Goal: Navigation & Orientation: Find specific page/section

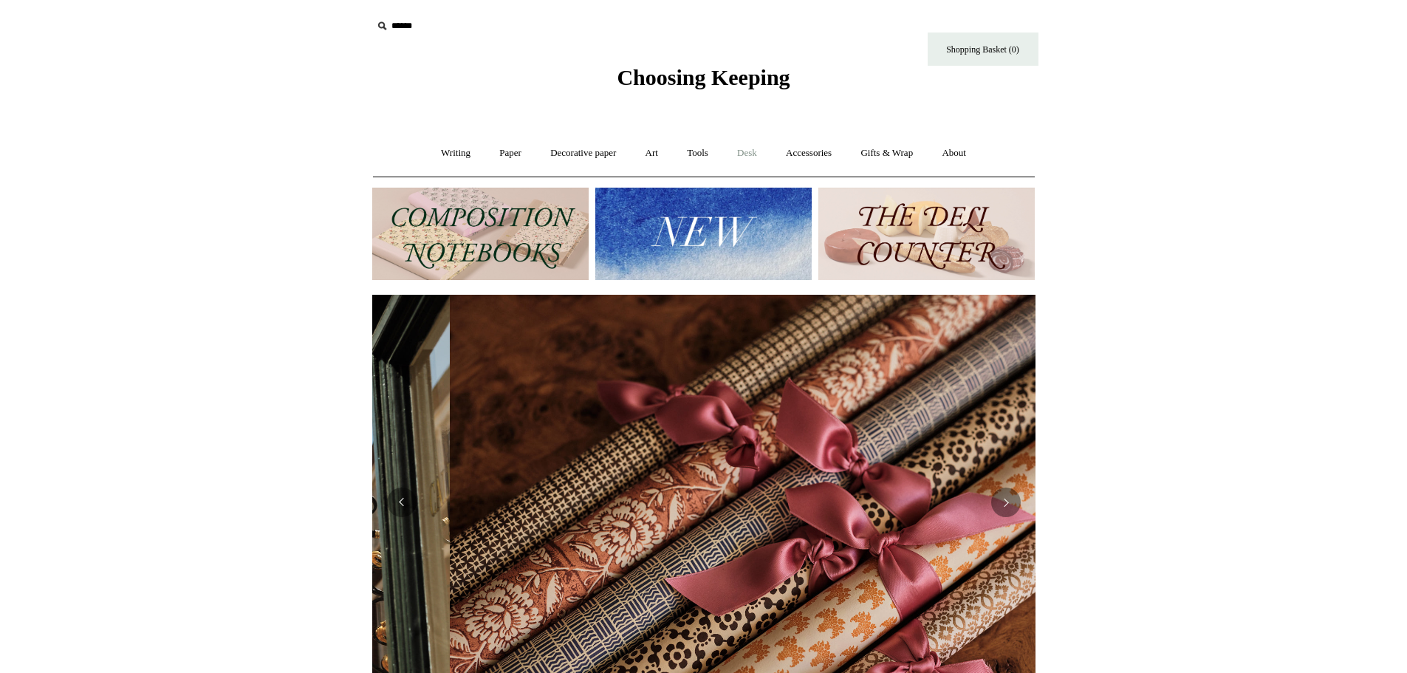
scroll to position [0, 1327]
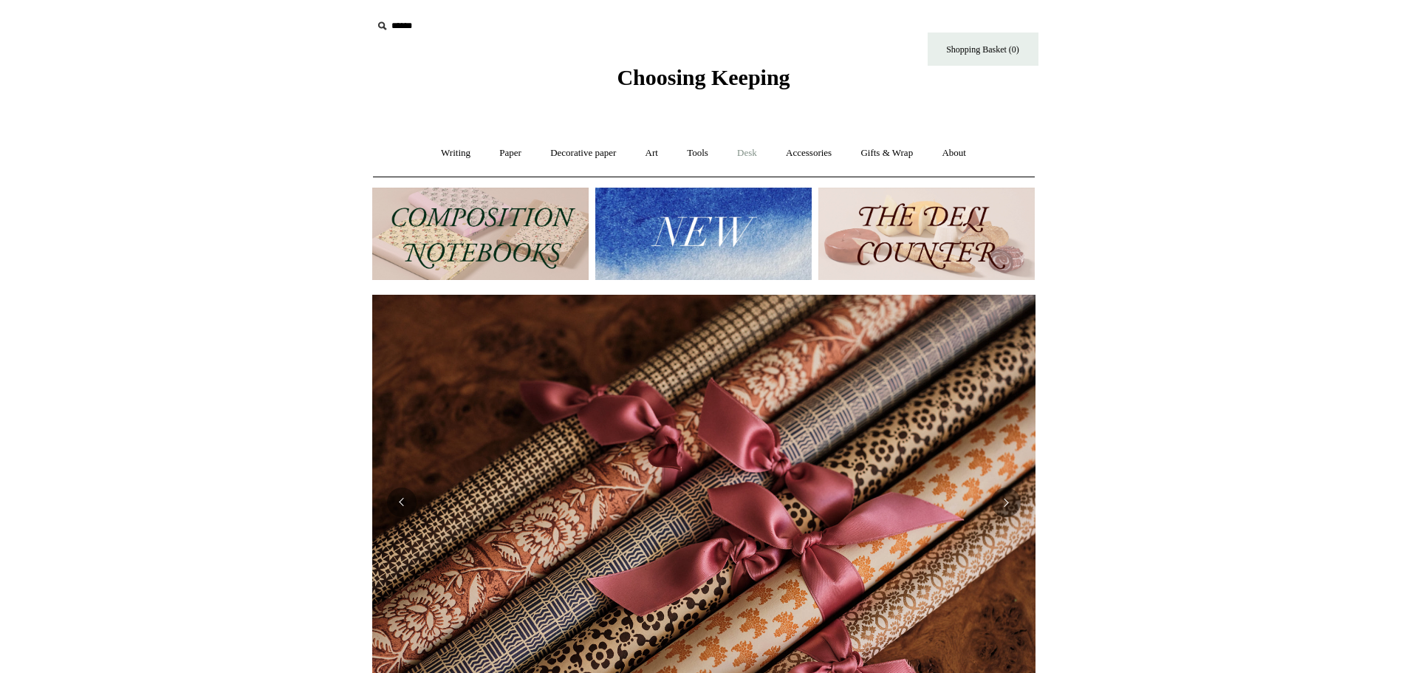
click at [750, 154] on link "Desk +" at bounding box center [747, 153] width 47 height 39
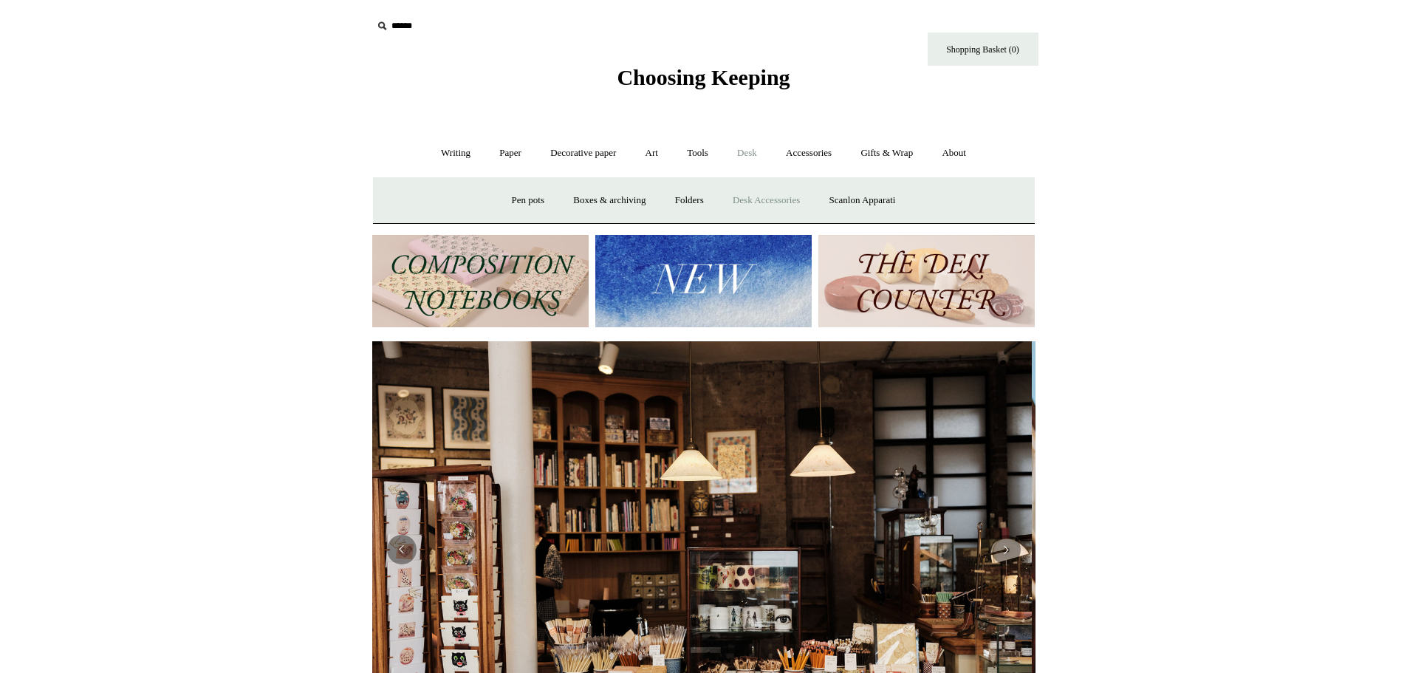
scroll to position [0, 0]
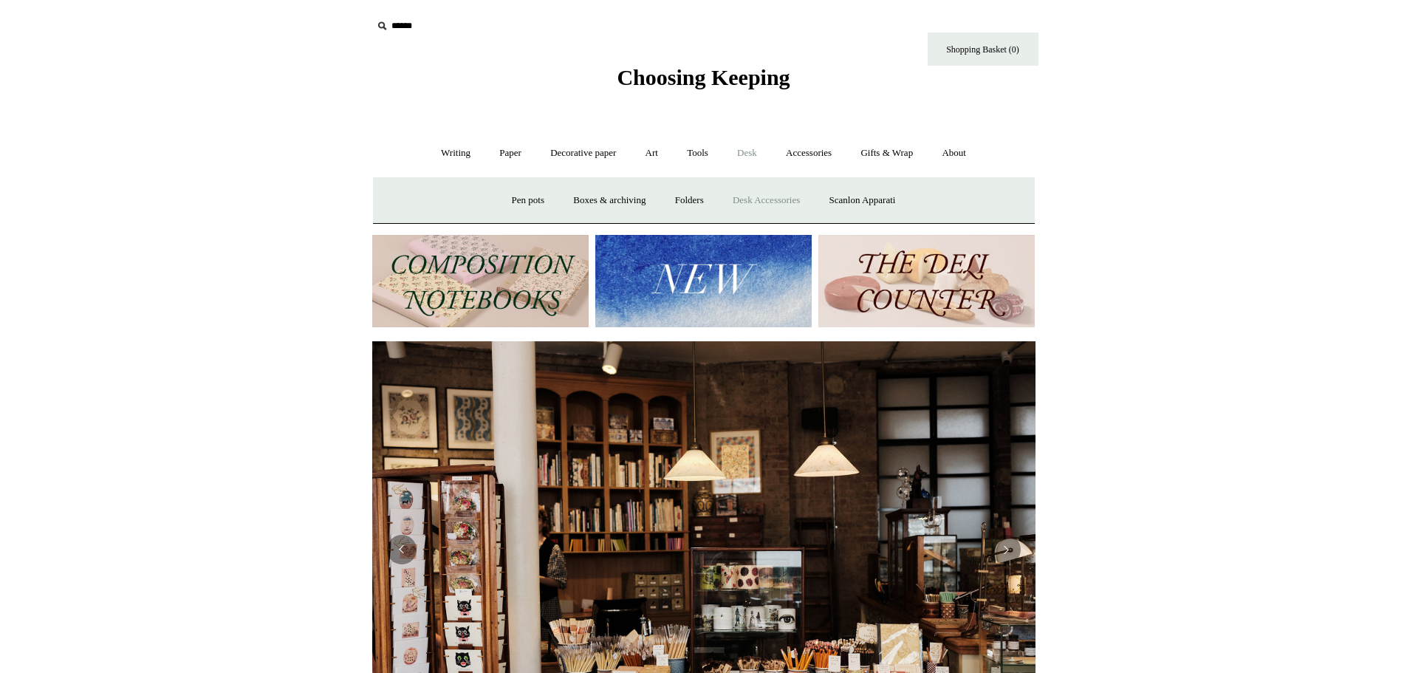
click at [773, 197] on link "Desk Accessories" at bounding box center [767, 200] width 94 height 39
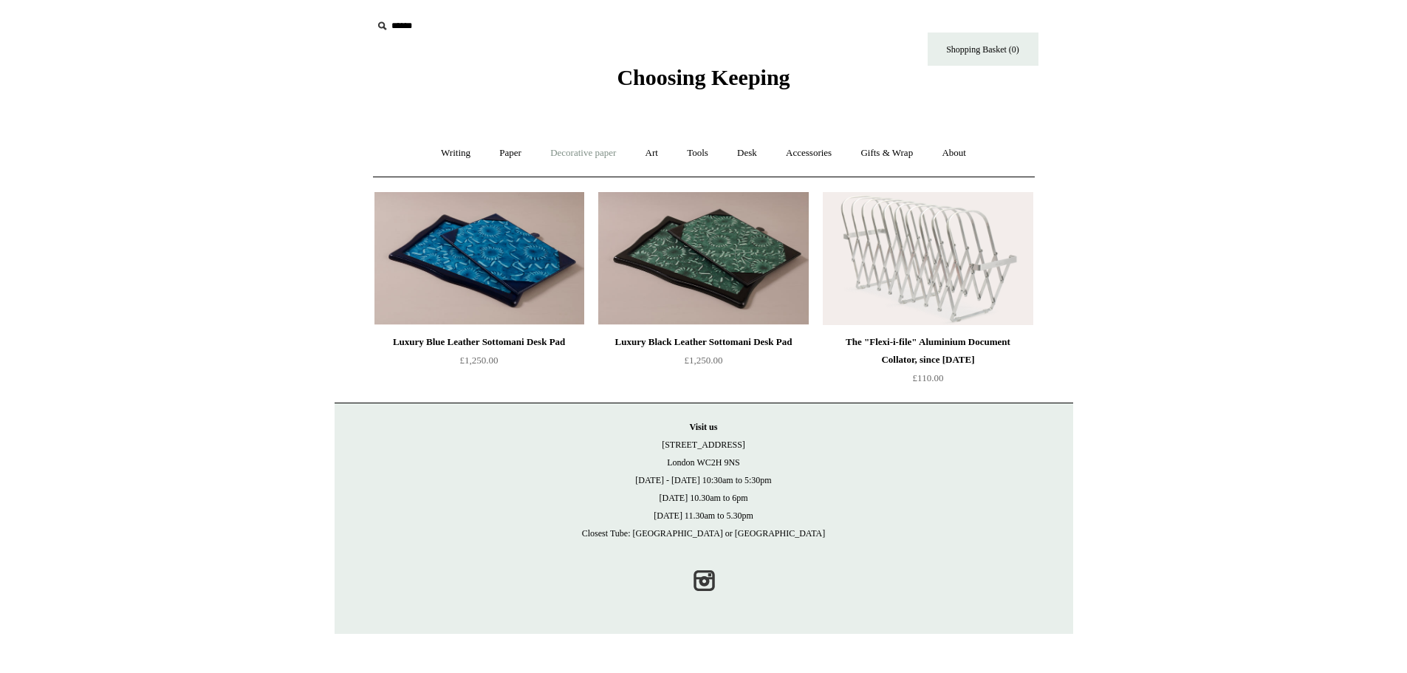
click at [608, 152] on link "Decorative paper +" at bounding box center [583, 153] width 92 height 39
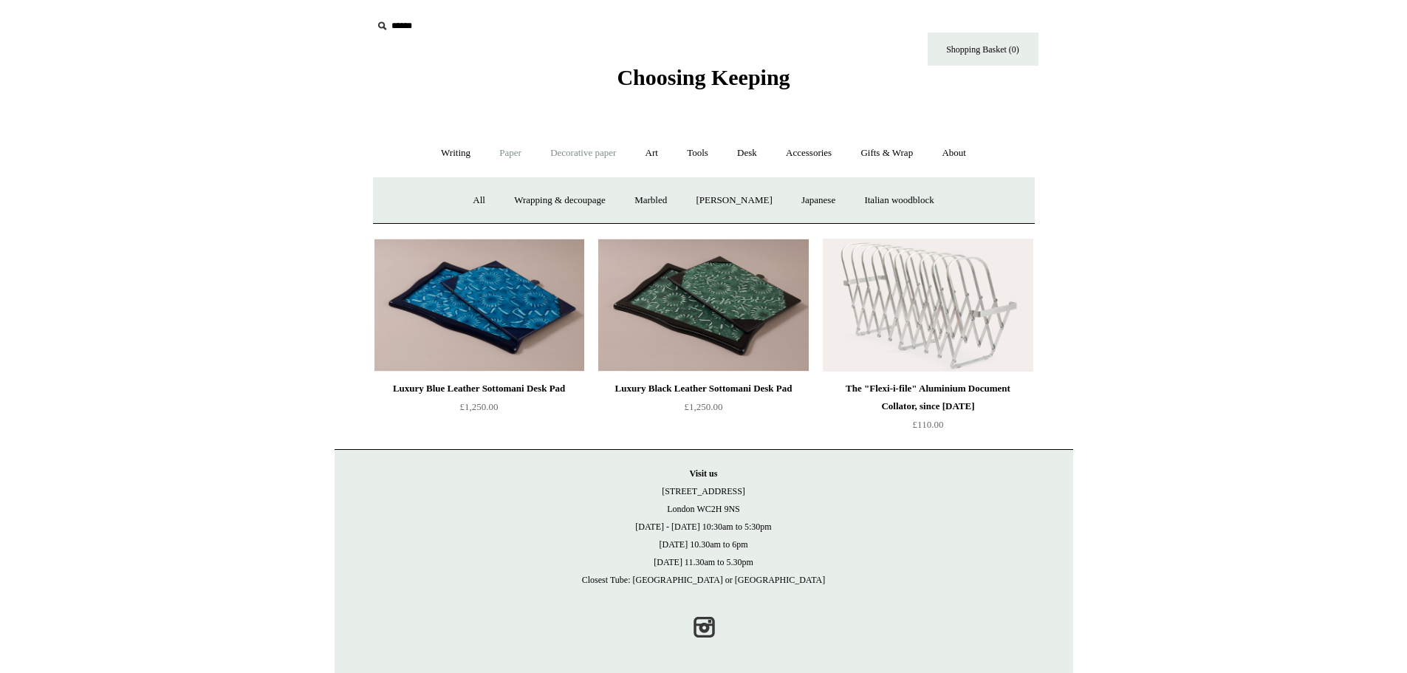
click at [500, 153] on link "Paper +" at bounding box center [510, 153] width 49 height 39
click at [479, 193] on link "Notebooks +" at bounding box center [497, 200] width 68 height 39
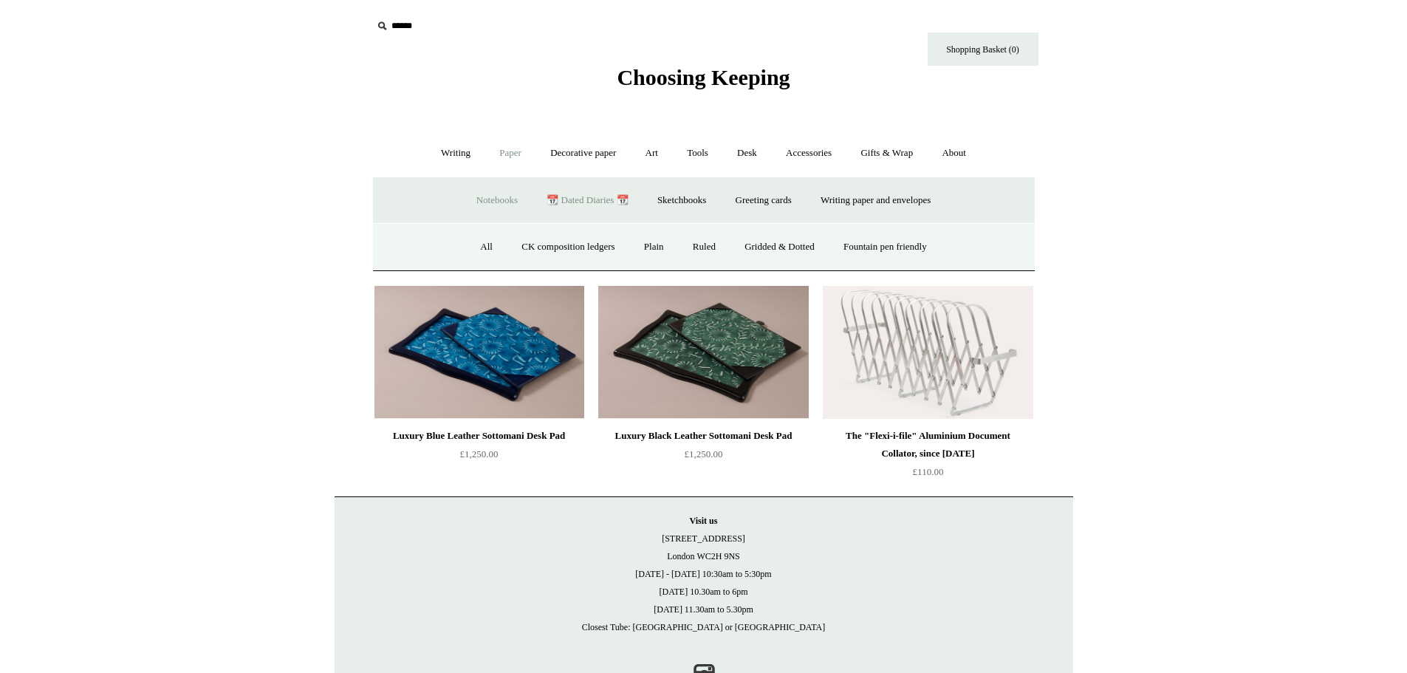
click at [597, 199] on link "📆 Dated Diaries 📆" at bounding box center [587, 200] width 108 height 39
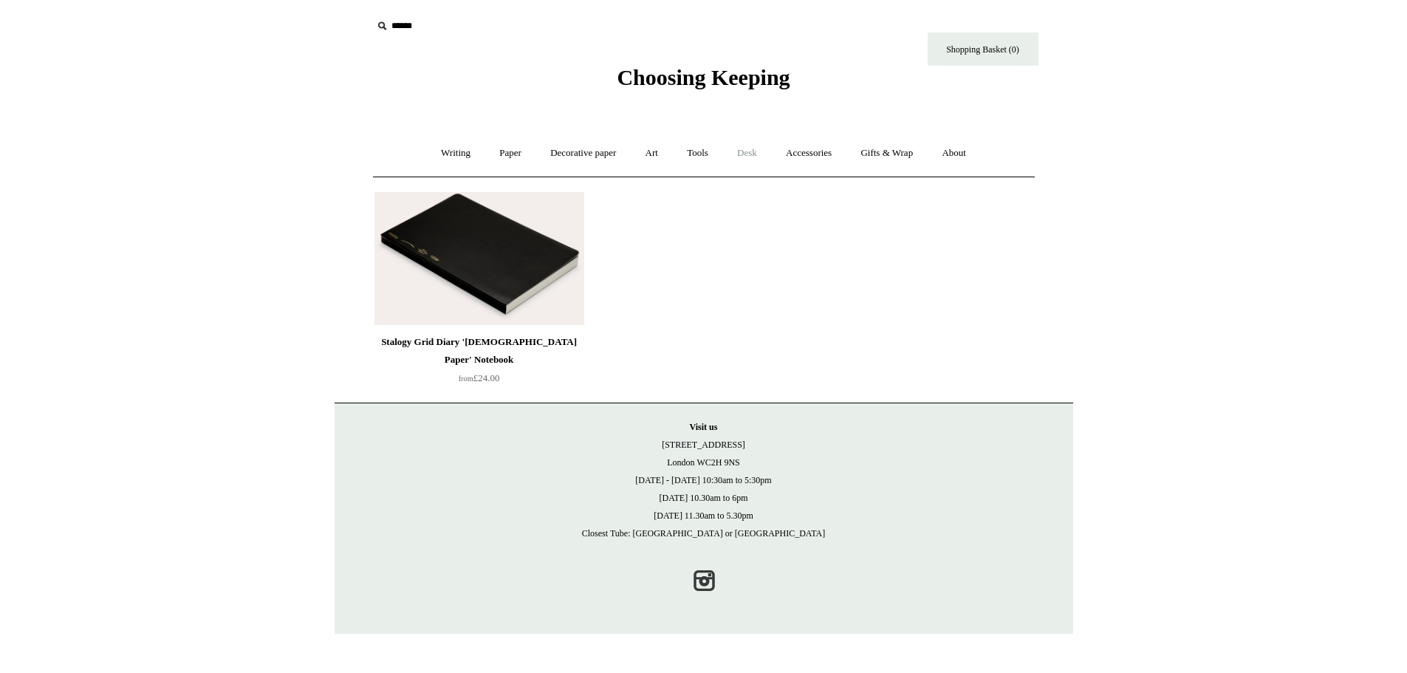
click at [751, 148] on link "Desk +" at bounding box center [747, 153] width 47 height 39
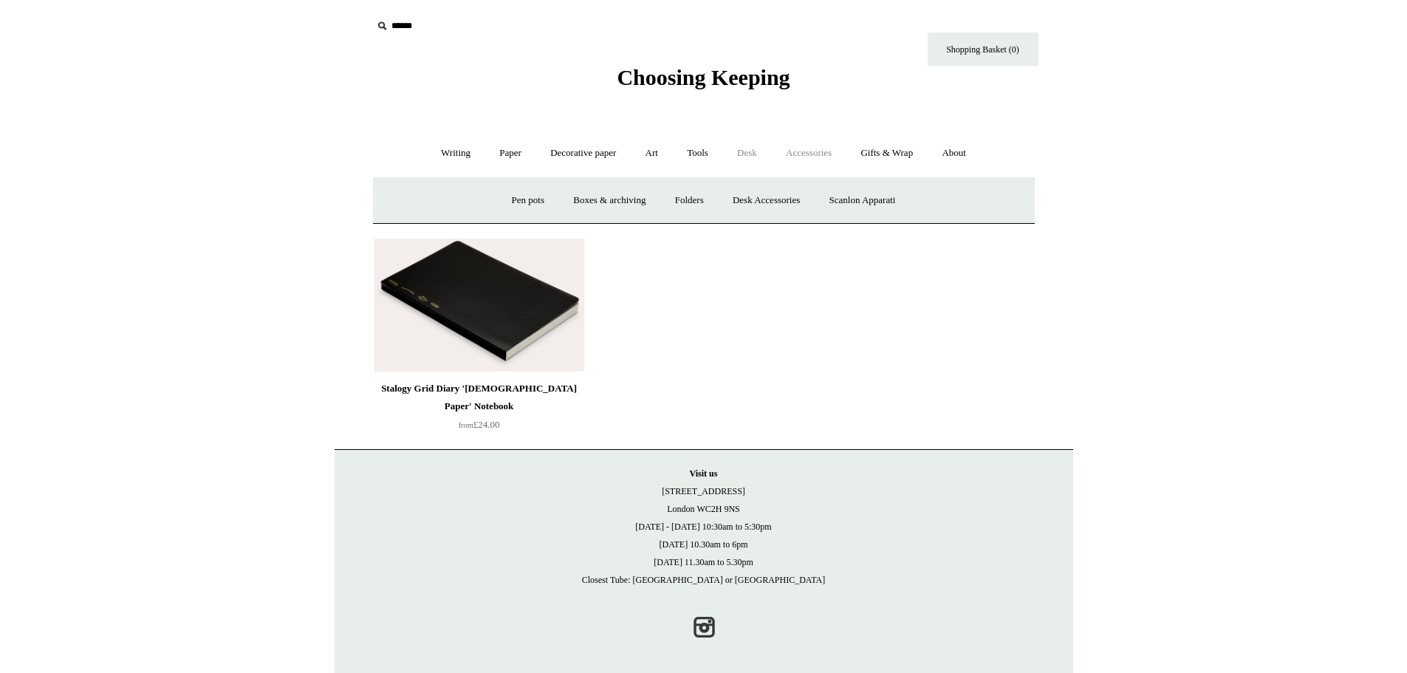
click at [813, 139] on link "Accessories +" at bounding box center [809, 153] width 72 height 39
click at [695, 151] on link "Tools +" at bounding box center [698, 153] width 48 height 39
click at [496, 146] on link "Paper +" at bounding box center [510, 153] width 49 height 39
click at [428, 155] on link "Writing +" at bounding box center [456, 153] width 56 height 39
click at [502, 157] on link "Paper +" at bounding box center [510, 153] width 49 height 39
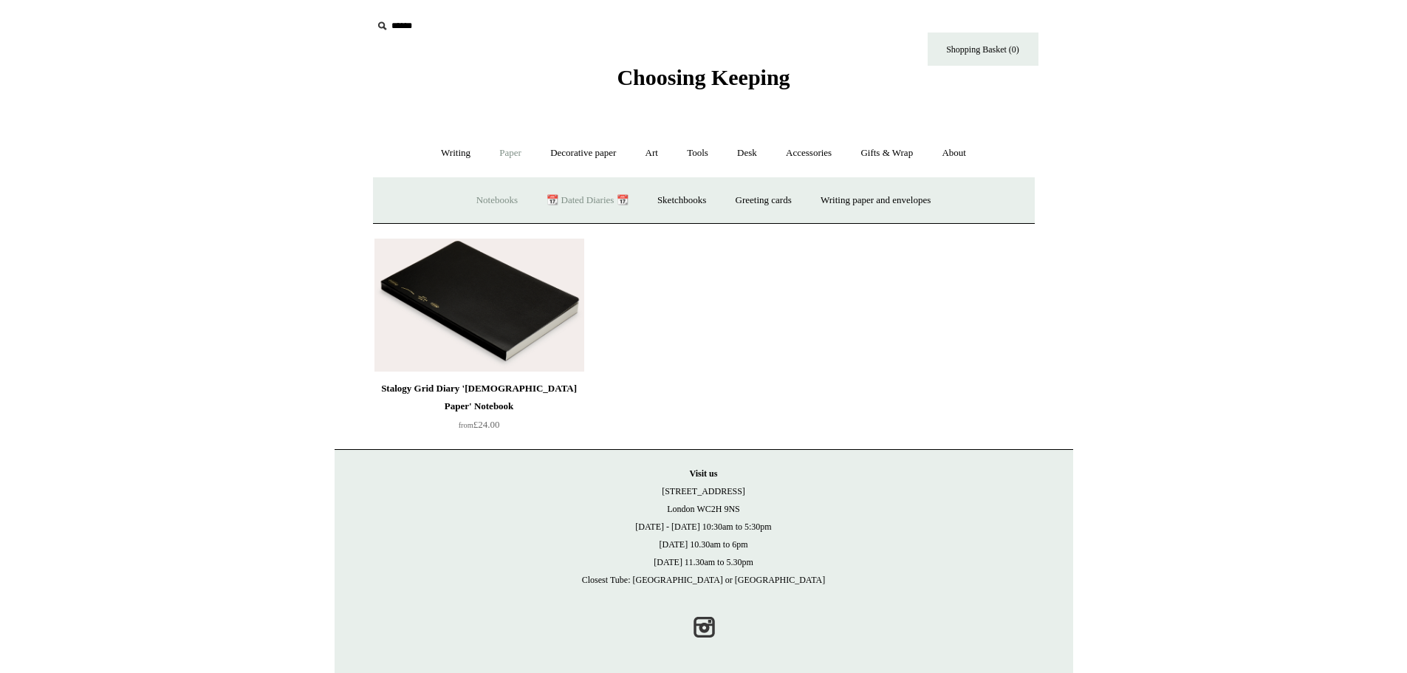
click at [501, 206] on link "Notebooks +" at bounding box center [497, 200] width 68 height 39
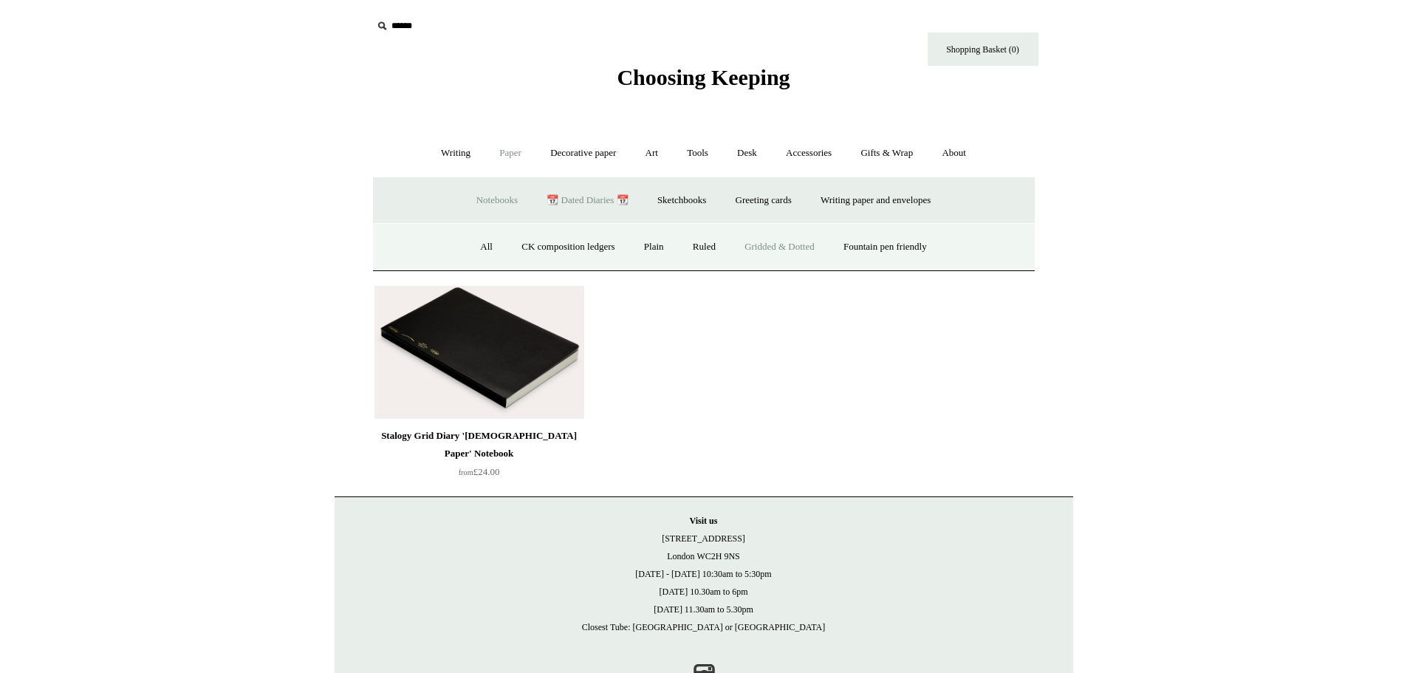
click at [796, 245] on link "Gridded & Dotted" at bounding box center [779, 247] width 97 height 39
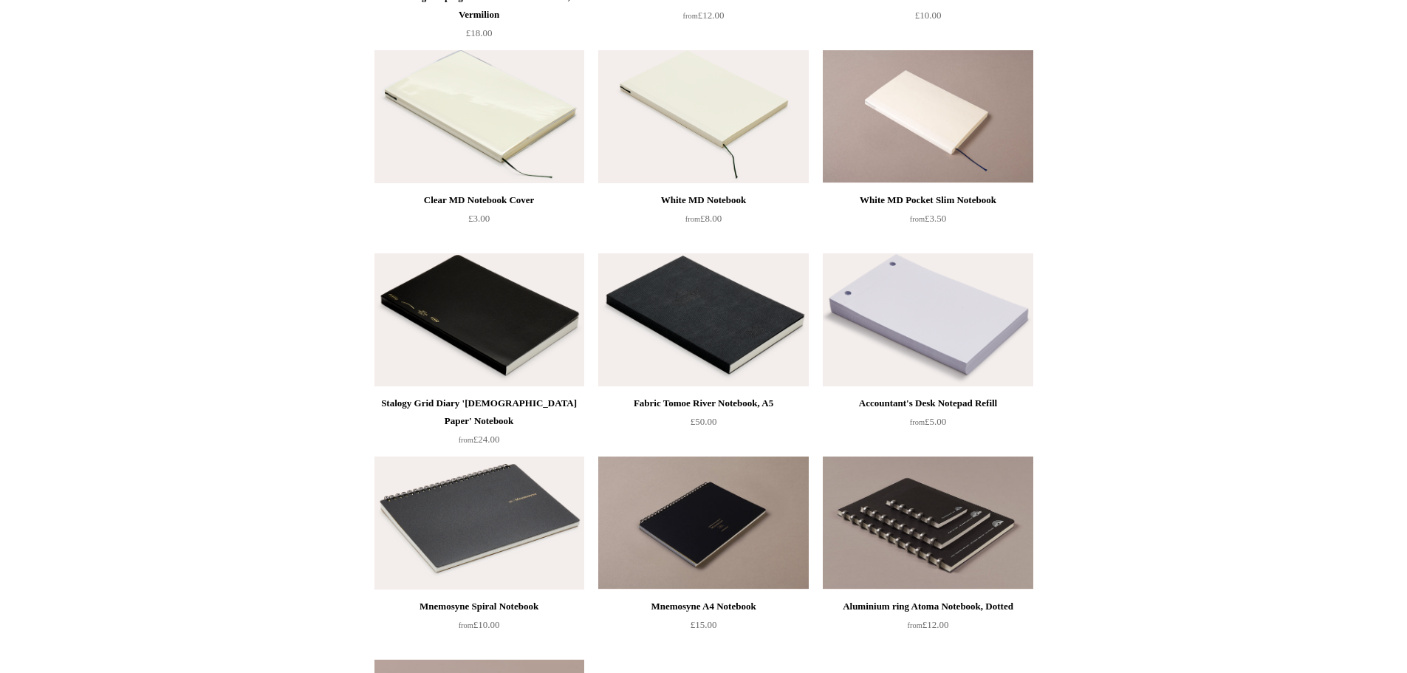
scroll to position [689, 0]
